Goal: Information Seeking & Learning: Learn about a topic

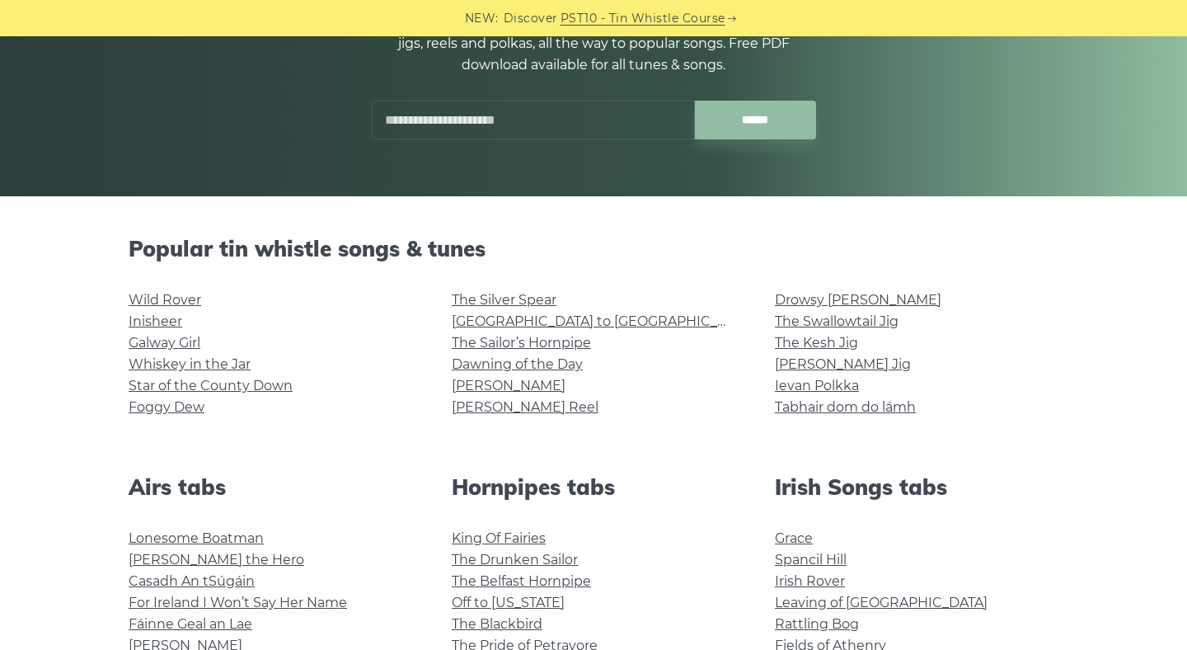
scroll to position [248, 0]
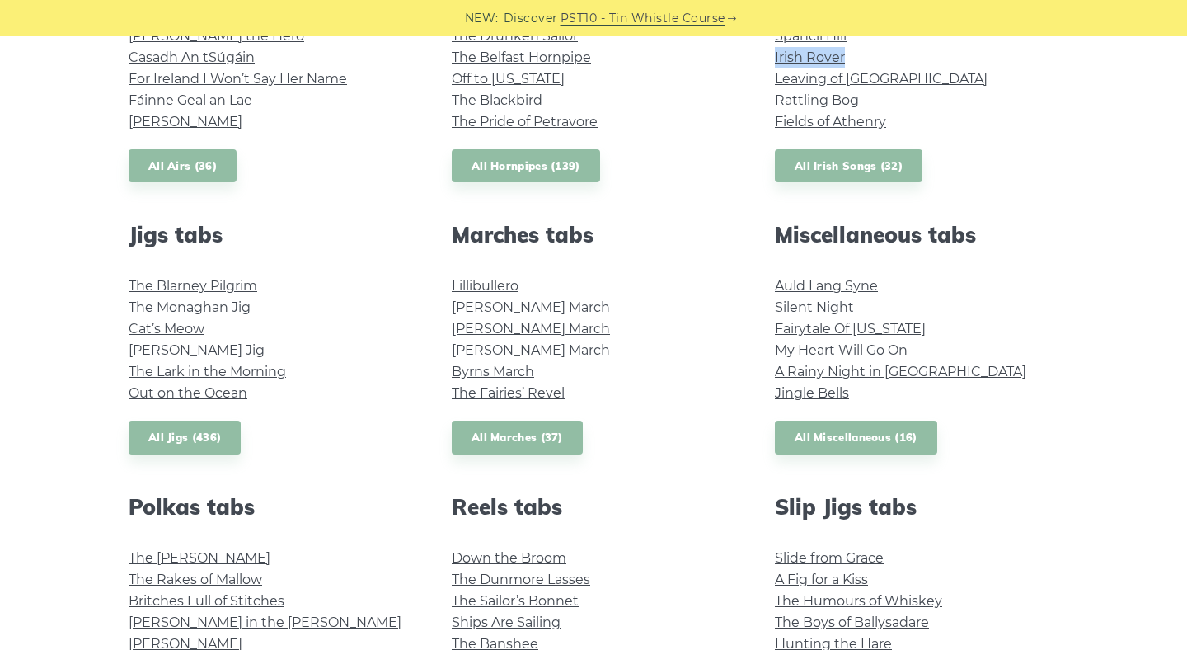
scroll to position [762, 0]
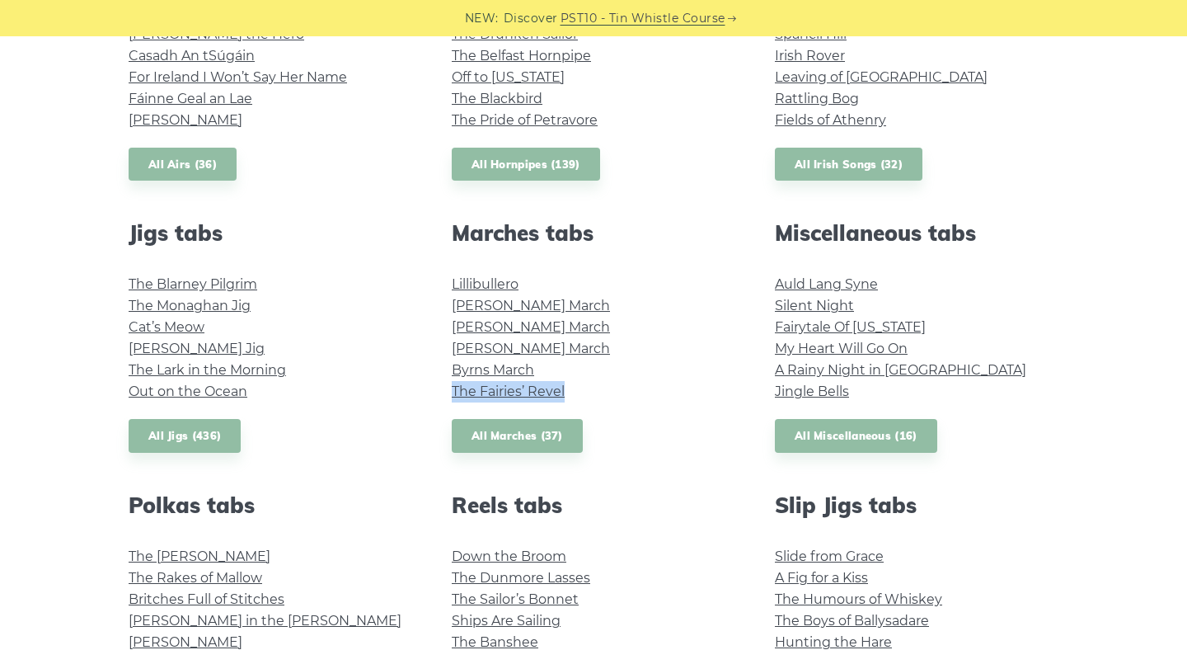
click at [680, 462] on div "Popular tin whistle songs & tunes Wild Rover Inisheer Galway Girl Whiskey in th…" at bounding box center [593, 373] width 969 height 1325
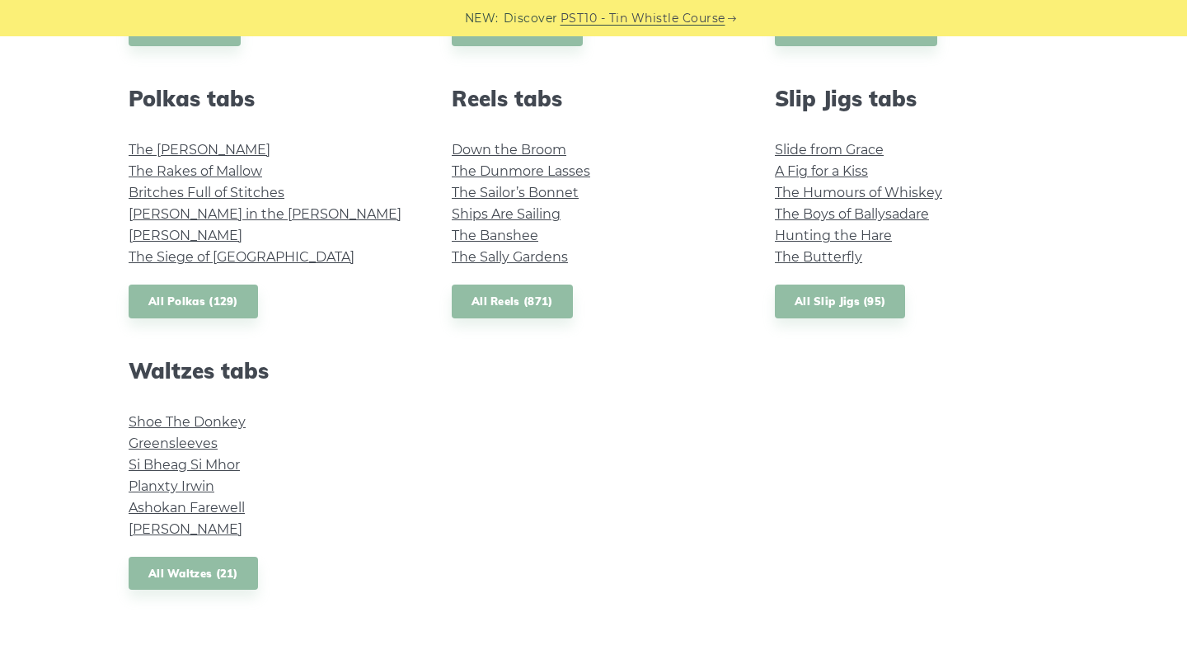
scroll to position [1173, 0]
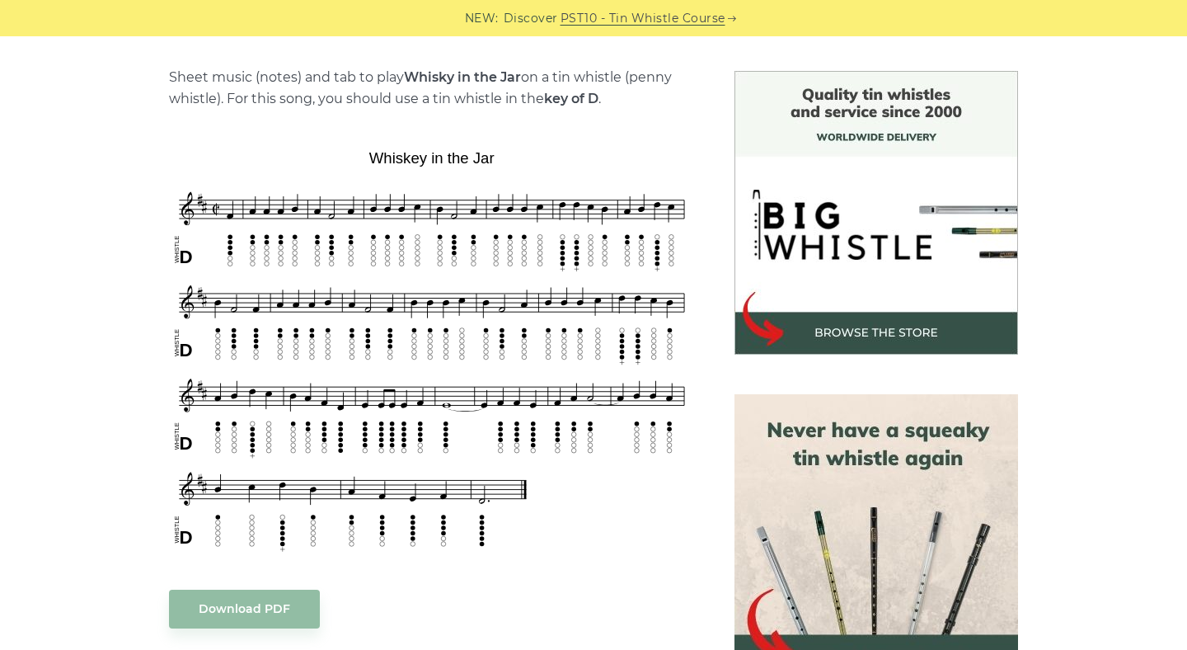
scroll to position [402, 0]
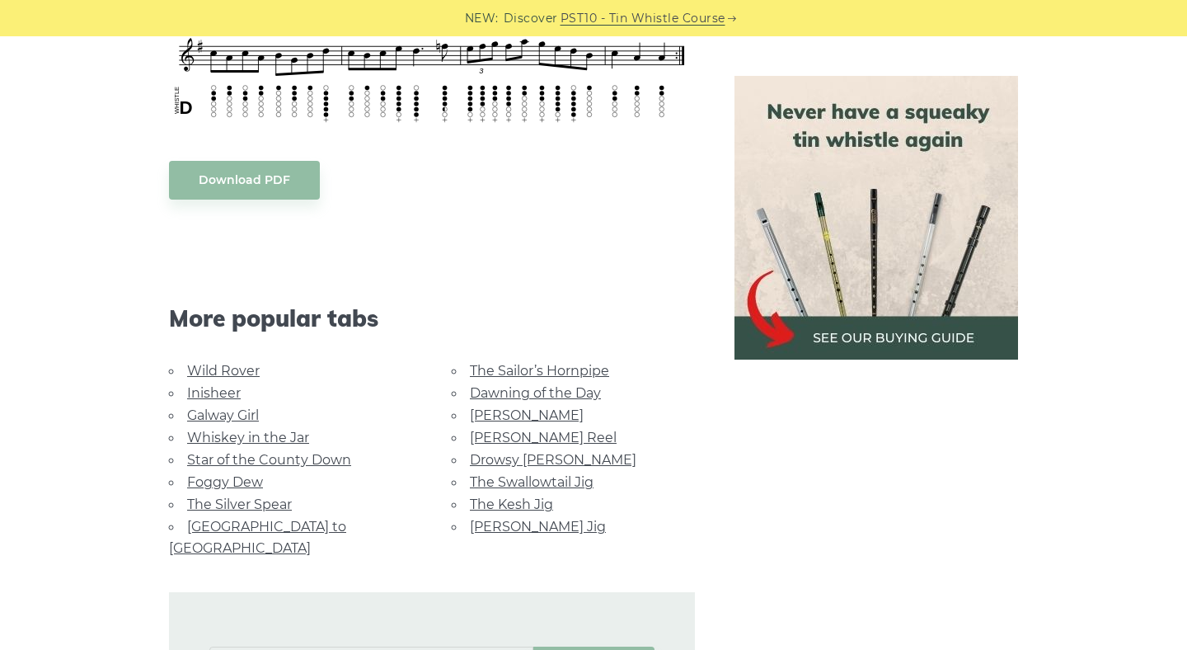
scroll to position [2551, 0]
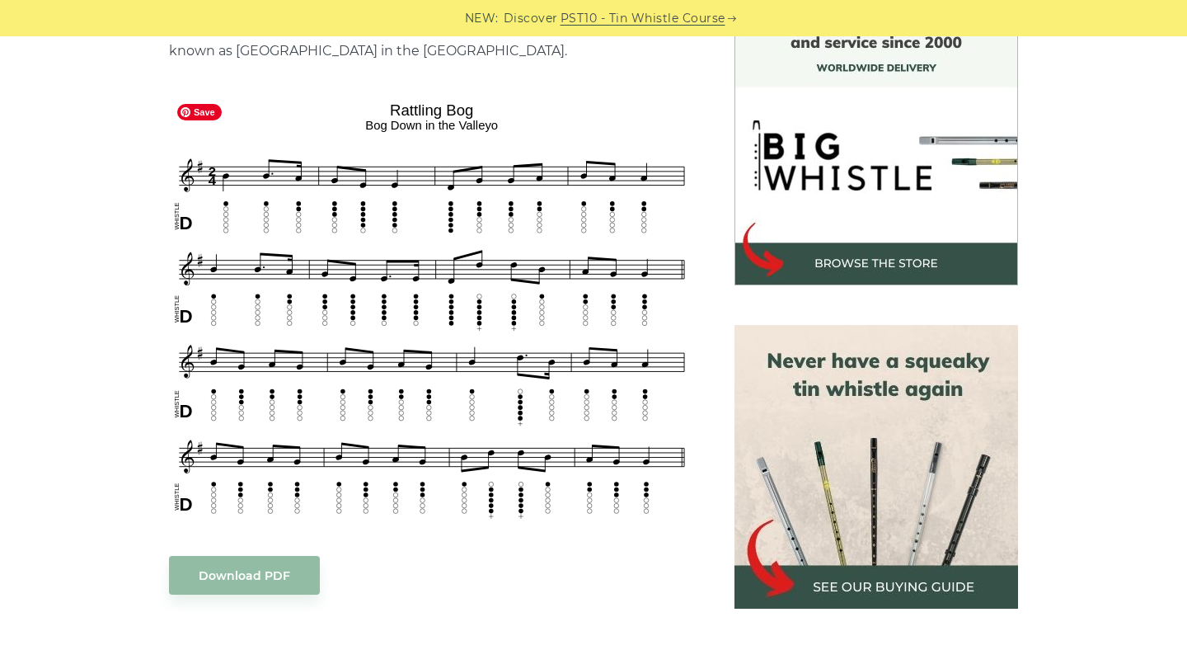
scroll to position [476, 0]
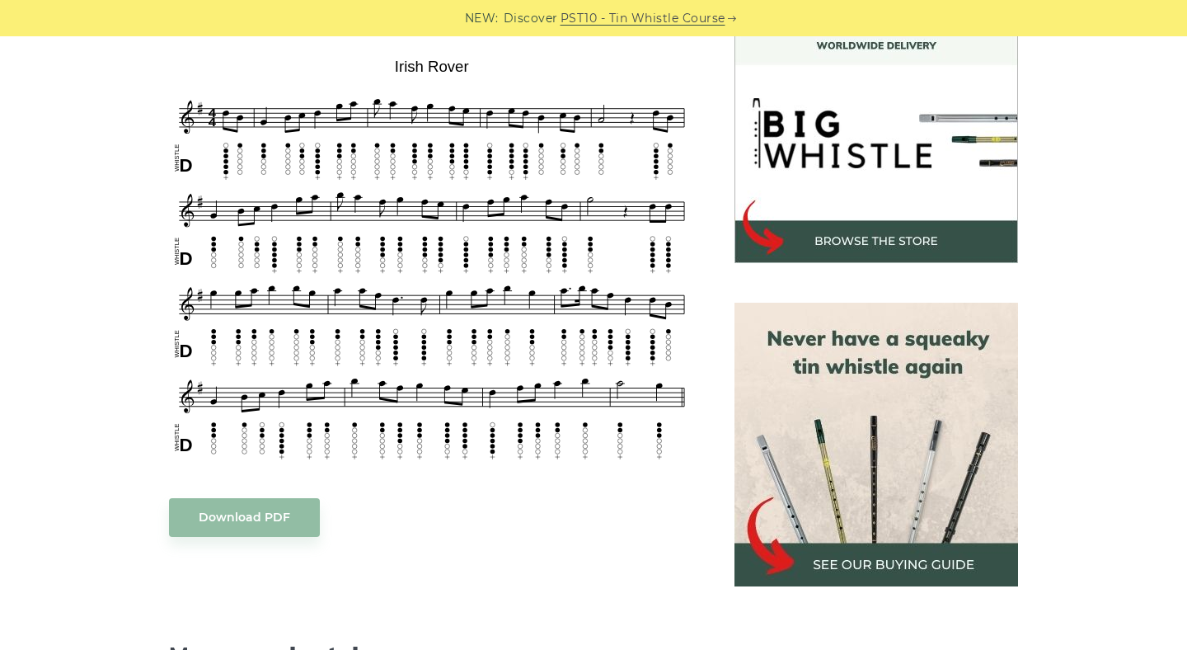
scroll to position [491, 0]
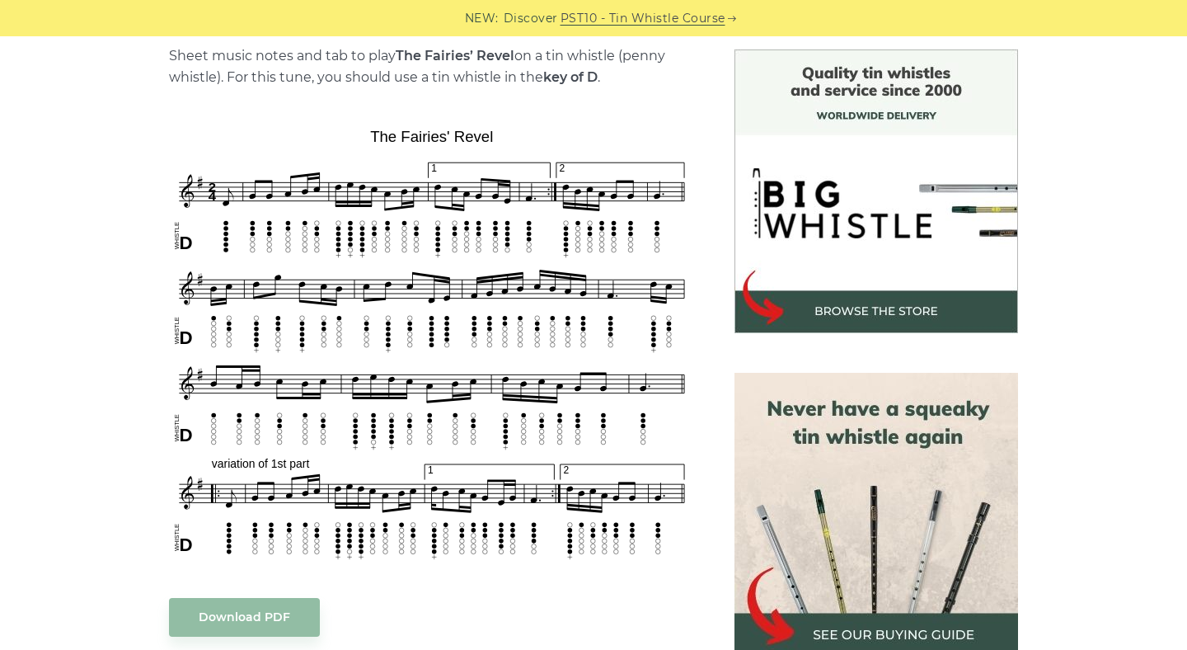
scroll to position [429, 0]
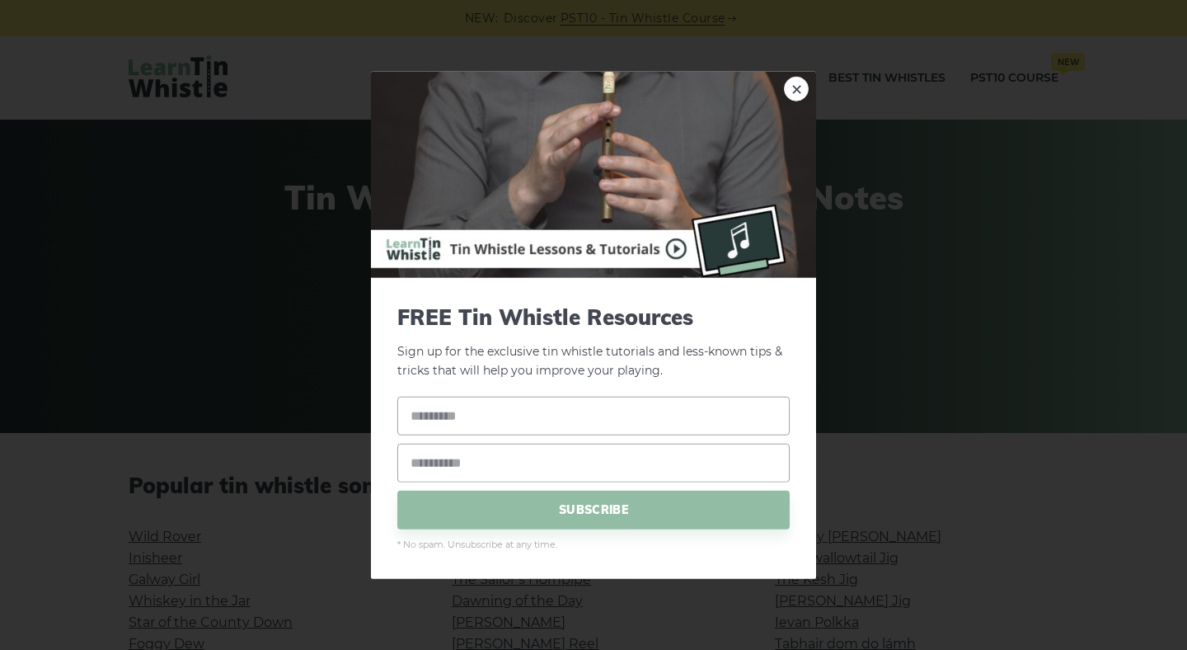
scroll to position [1173, 0]
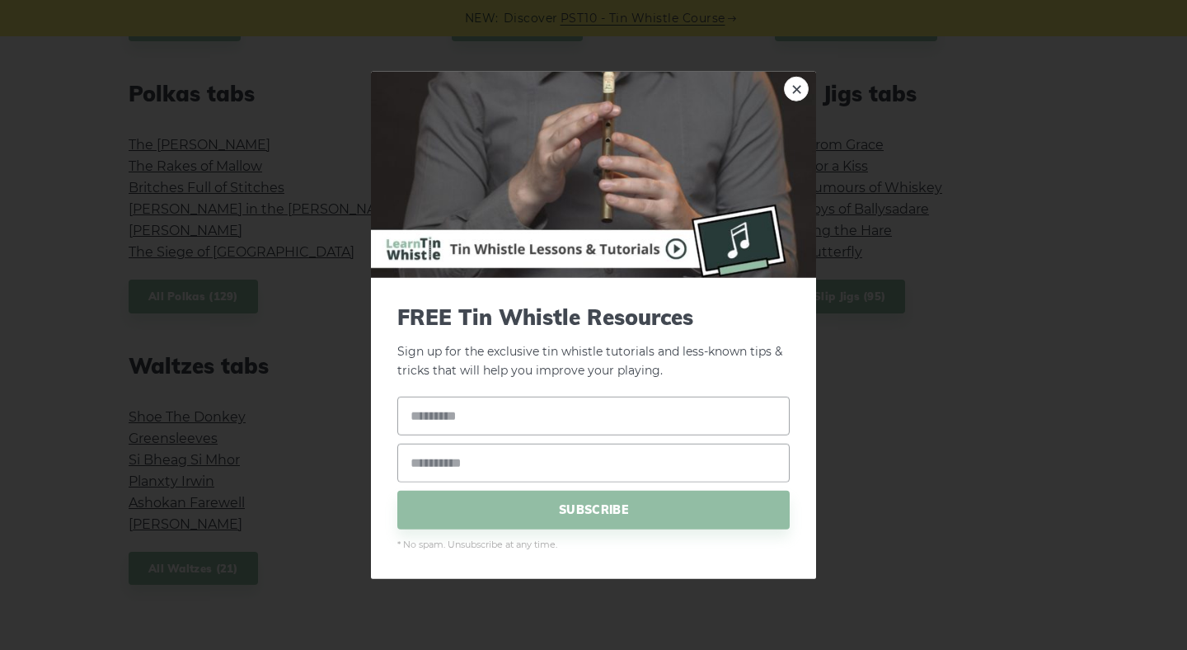
click at [798, 85] on link "×" at bounding box center [796, 89] width 25 height 25
